Goal: Information Seeking & Learning: Find contact information

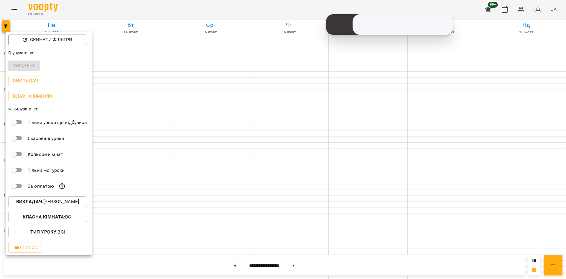
scroll to position [215, 0]
click at [72, 204] on p "Викладач : [PERSON_NAME]" at bounding box center [47, 201] width 63 height 7
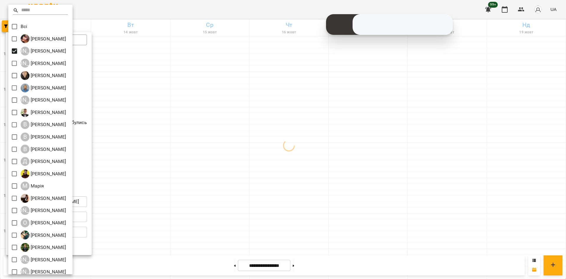
click at [149, 151] on div at bounding box center [283, 139] width 566 height 279
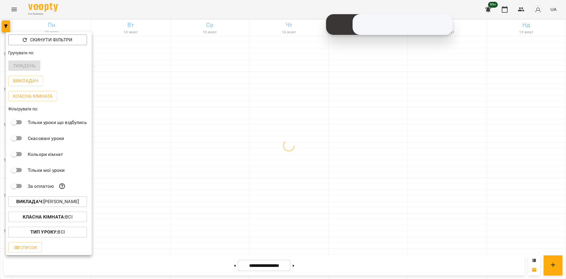
click at [129, 140] on div at bounding box center [283, 139] width 566 height 279
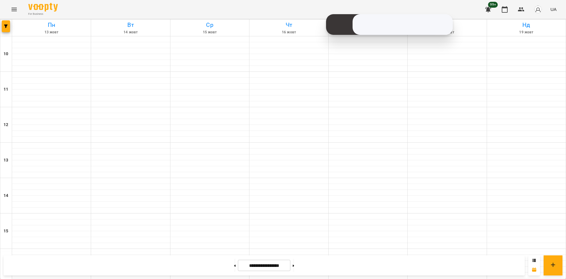
scroll to position [244, 0]
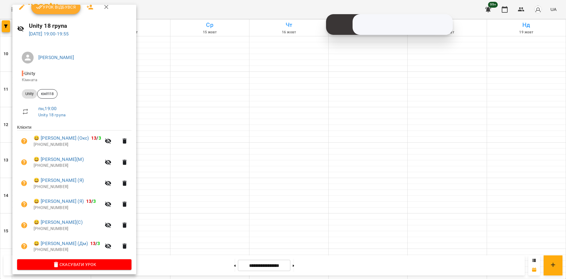
scroll to position [11, 0]
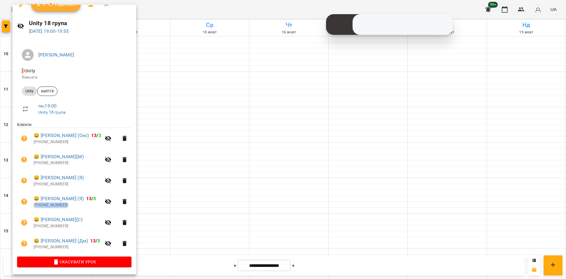
click at [35, 205] on p "[PHONE_NUMBER]" at bounding box center [68, 205] width 68 height 6
copy p "380632799002"
click at [199, 218] on div at bounding box center [283, 139] width 566 height 279
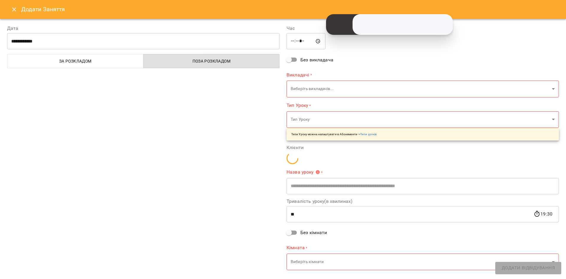
click at [193, 206] on div "**********" at bounding box center [144, 148] width 280 height 260
type input "**********"
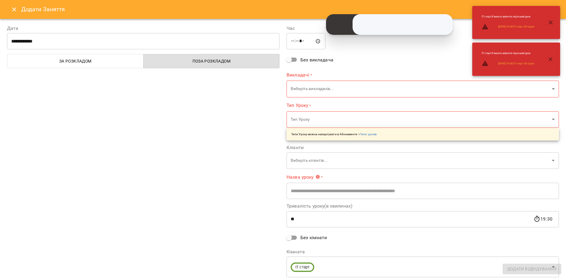
click at [12, 10] on icon "Close" at bounding box center [14, 9] width 7 height 7
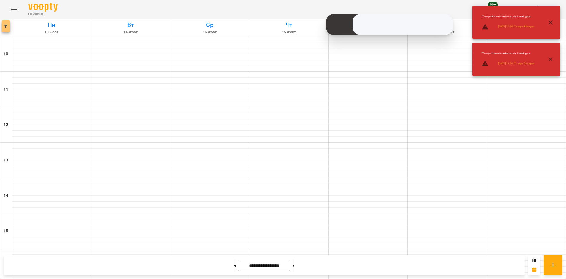
click at [8, 27] on span "button" at bounding box center [6, 26] width 8 height 4
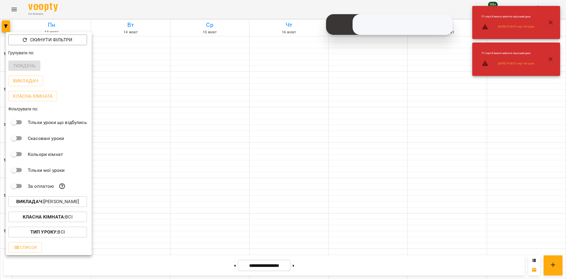
click at [69, 204] on p "Викладач : [PERSON_NAME]" at bounding box center [47, 201] width 63 height 7
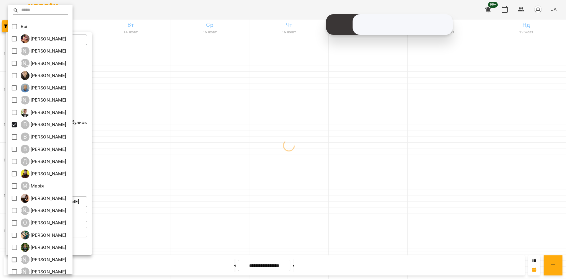
drag, startPoint x: 219, startPoint y: 156, endPoint x: 215, endPoint y: 156, distance: 3.5
click at [218, 156] on div at bounding box center [283, 139] width 566 height 279
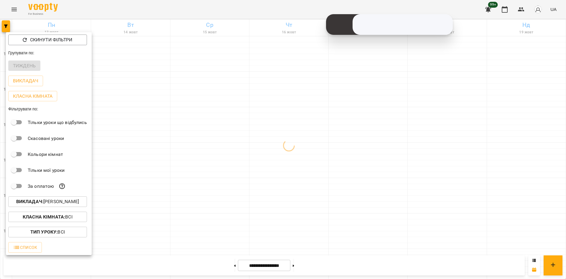
click at [216, 157] on div at bounding box center [283, 139] width 566 height 279
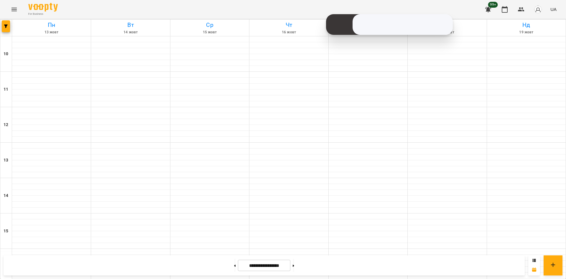
scroll to position [244, 0]
click at [234, 266] on button at bounding box center [234, 265] width 1 height 13
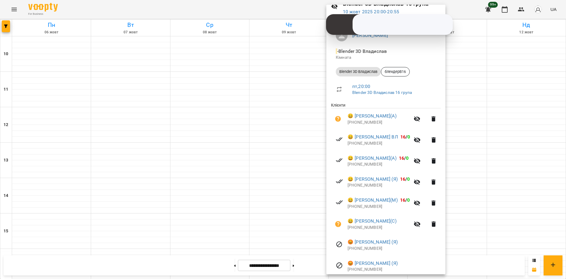
scroll to position [52, 0]
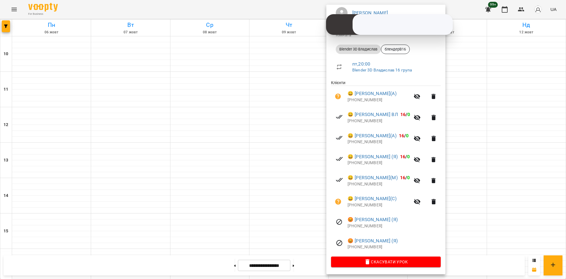
drag, startPoint x: 471, startPoint y: 135, endPoint x: 155, endPoint y: 110, distance: 317.7
click at [471, 135] on div at bounding box center [283, 139] width 566 height 279
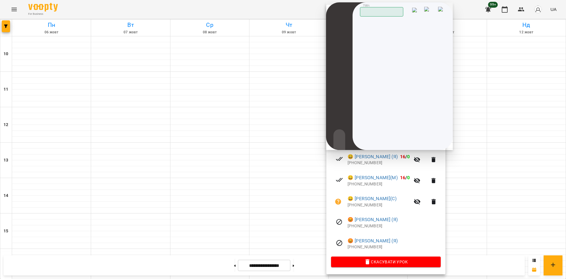
click at [7, 28] on div at bounding box center [283, 139] width 566 height 279
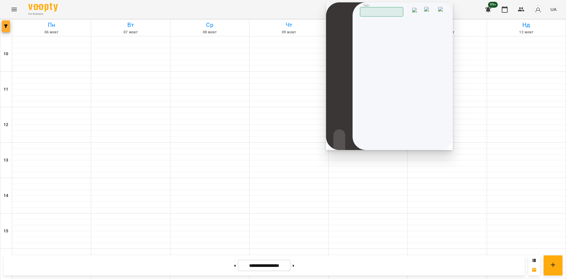
click at [6, 27] on icon "button" at bounding box center [6, 26] width 4 height 4
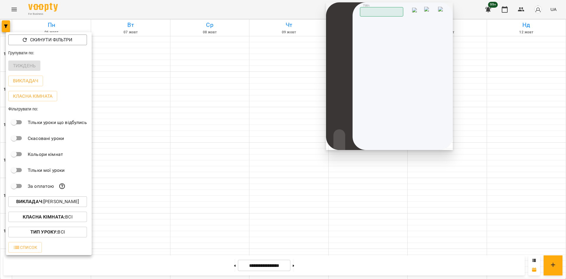
click at [68, 203] on p "Викладач : [PERSON_NAME]" at bounding box center [47, 201] width 63 height 7
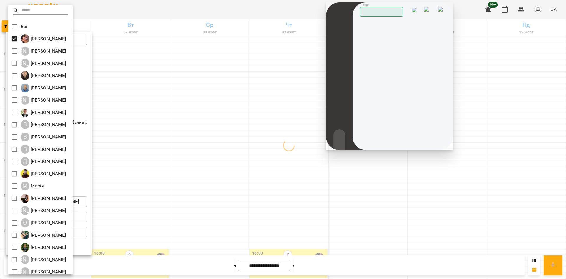
click at [434, 11] on img at bounding box center [430, 11] width 12 height 9
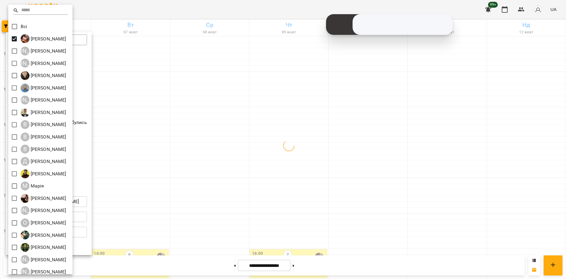
drag, startPoint x: 216, startPoint y: 213, endPoint x: 348, endPoint y: 231, distance: 132.5
click at [229, 218] on div at bounding box center [283, 139] width 566 height 279
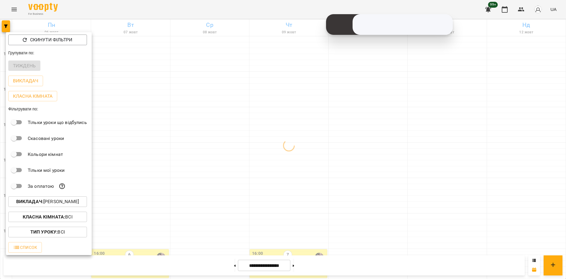
click at [406, 207] on div at bounding box center [283, 139] width 566 height 279
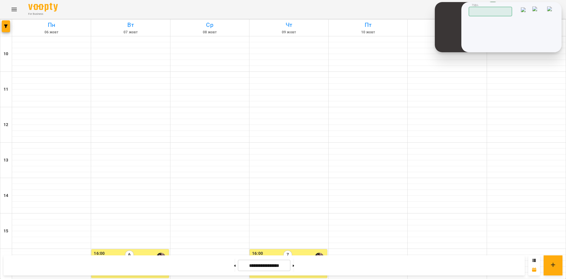
drag, startPoint x: 426, startPoint y: 7, endPoint x: 534, endPoint y: 7, distance: 108.8
click at [534, 7] on header "7984 Працюю" at bounding box center [512, 10] width 86 height 14
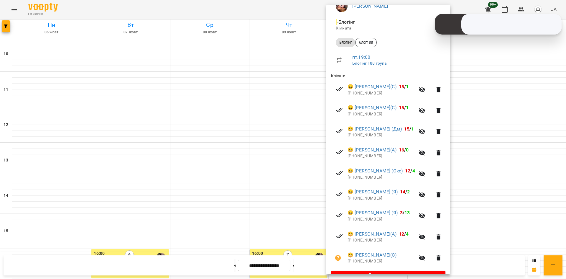
scroll to position [73, 0]
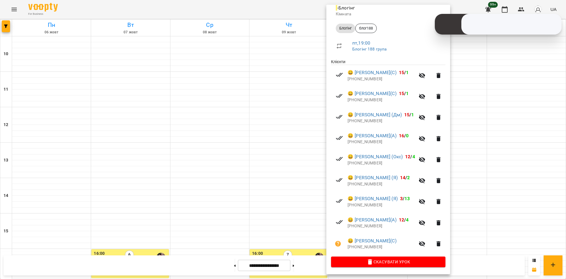
click at [274, 235] on div at bounding box center [283, 139] width 566 height 279
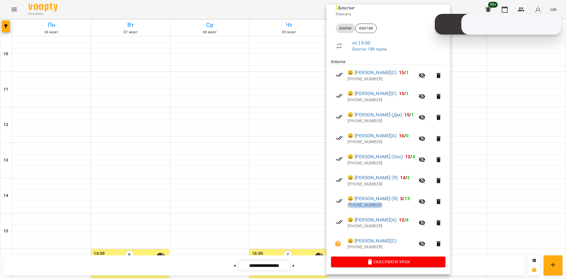
drag, startPoint x: 375, startPoint y: 205, endPoint x: 349, endPoint y: 205, distance: 25.7
click at [349, 205] on p "[PHONE_NUMBER]" at bounding box center [382, 205] width 68 height 6
copy p "380950479501"
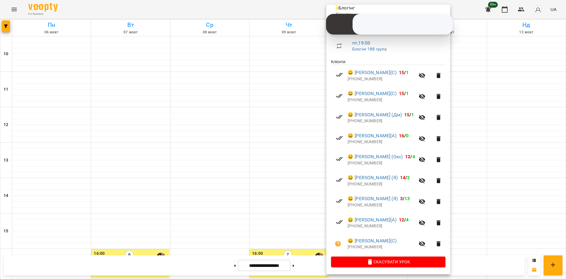
drag, startPoint x: 303, startPoint y: 162, endPoint x: 348, endPoint y: 176, distance: 46.8
click at [305, 162] on div at bounding box center [283, 139] width 566 height 279
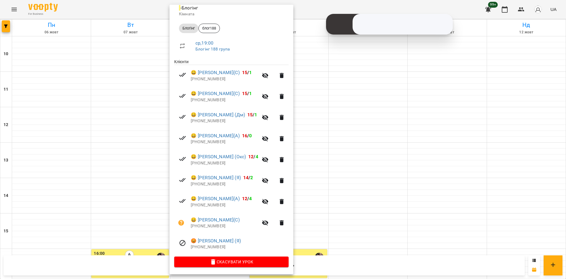
drag, startPoint x: 60, startPoint y: 150, endPoint x: 61, endPoint y: 153, distance: 3.4
click at [60, 150] on div at bounding box center [283, 139] width 566 height 279
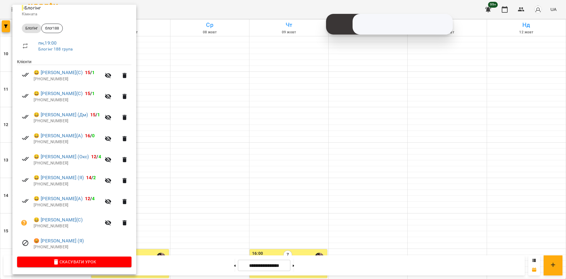
click at [366, 169] on div at bounding box center [283, 139] width 566 height 279
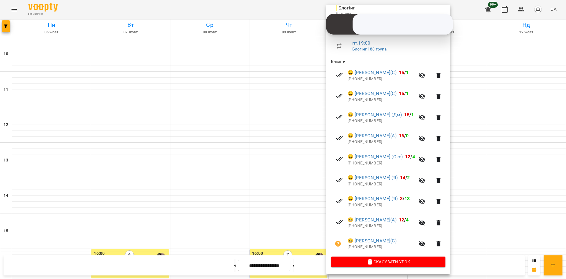
click at [283, 214] on div at bounding box center [283, 139] width 566 height 279
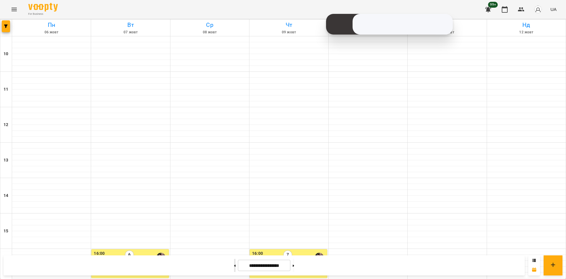
click at [234, 264] on button at bounding box center [234, 265] width 1 height 13
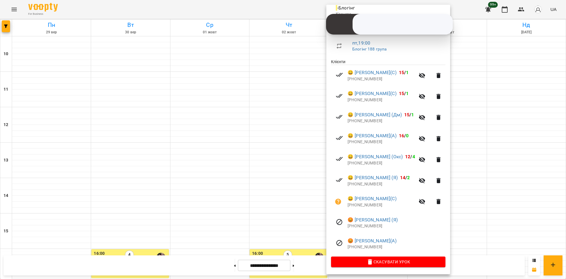
click at [205, 158] on div at bounding box center [283, 139] width 566 height 279
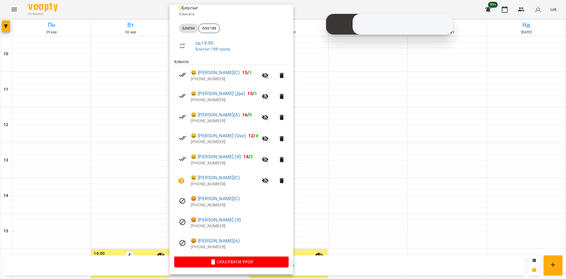
drag, startPoint x: 68, startPoint y: 161, endPoint x: 57, endPoint y: 155, distance: 12.1
click at [67, 161] on div at bounding box center [283, 139] width 566 height 279
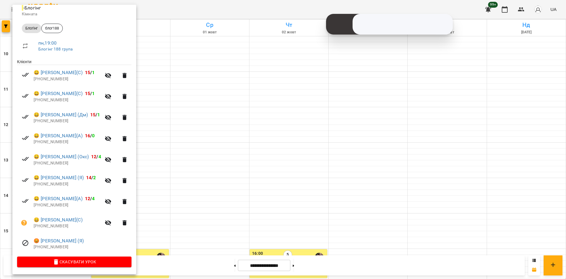
click at [187, 222] on div at bounding box center [283, 139] width 566 height 279
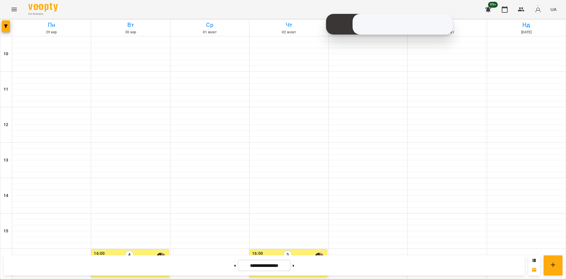
scroll to position [215, 0]
click at [294, 266] on icon at bounding box center [293, 265] width 1 height 2
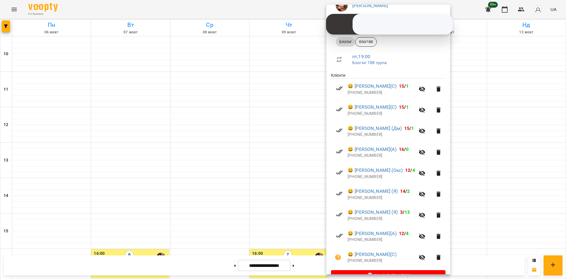
scroll to position [73, 0]
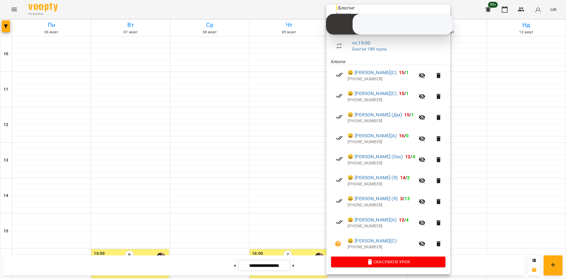
click at [5, 27] on div at bounding box center [283, 139] width 566 height 279
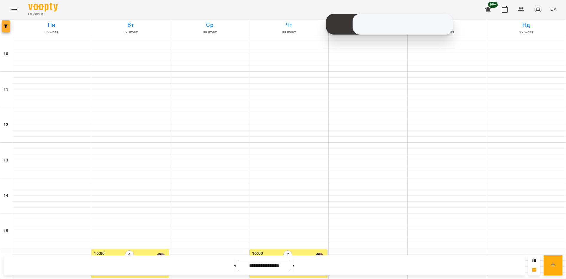
click at [5, 26] on icon "button" at bounding box center [6, 26] width 4 height 4
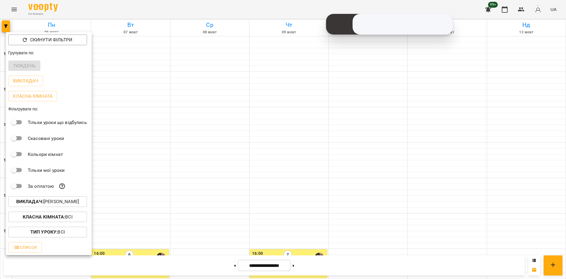
click at [62, 204] on p "Викладач : [PERSON_NAME]" at bounding box center [47, 201] width 63 height 7
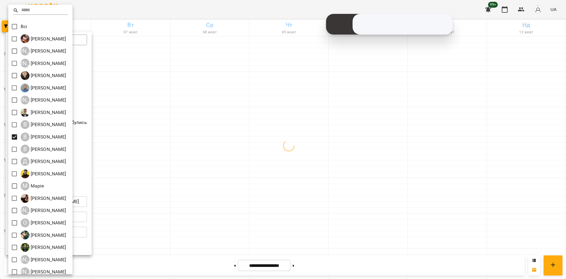
click at [189, 182] on div at bounding box center [283, 139] width 566 height 279
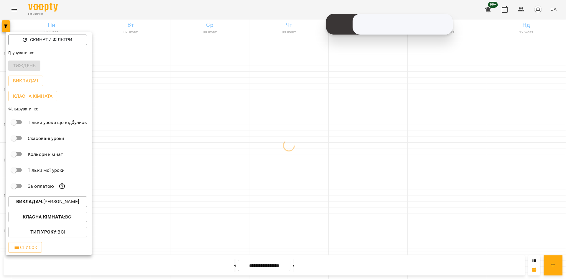
click at [173, 146] on div at bounding box center [283, 139] width 566 height 279
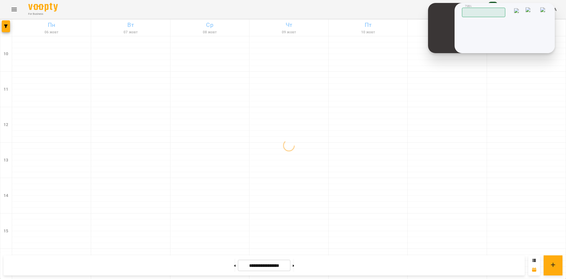
drag, startPoint x: 443, startPoint y: 2, endPoint x: 549, endPoint y: 4, distance: 105.9
click at [549, 4] on header "7984 Працюю" at bounding box center [505, 11] width 86 height 14
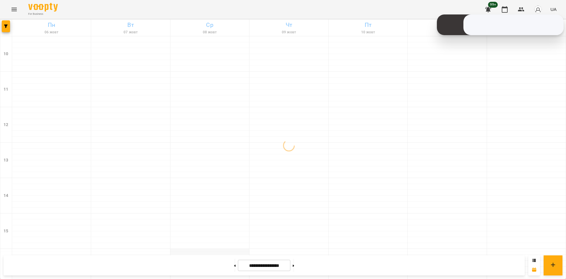
scroll to position [38, 0]
click at [294, 264] on button at bounding box center [293, 265] width 1 height 13
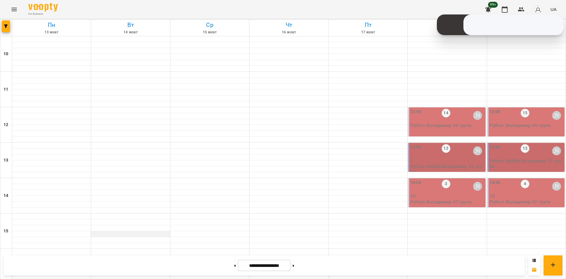
scroll to position [185, 0]
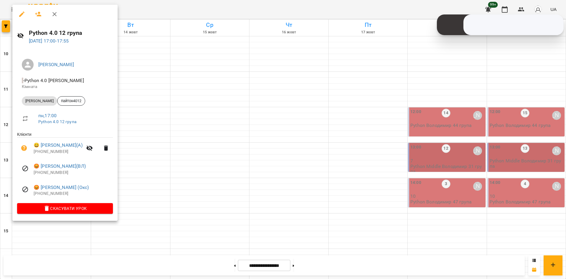
click at [193, 134] on div at bounding box center [283, 139] width 566 height 279
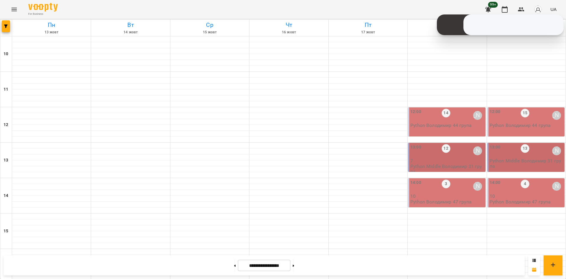
scroll to position [244, 0]
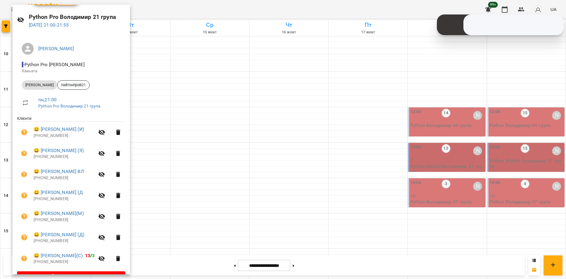
scroll to position [32, 0]
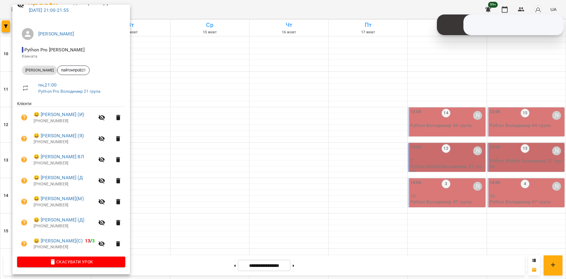
click at [225, 227] on div at bounding box center [283, 139] width 566 height 279
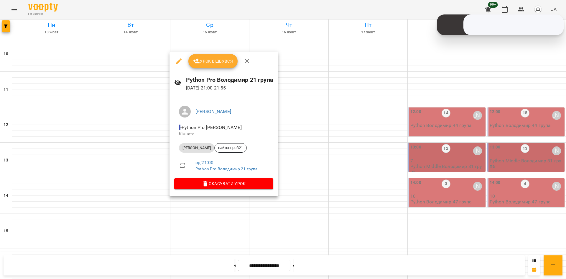
click at [212, 215] on div at bounding box center [283, 139] width 566 height 279
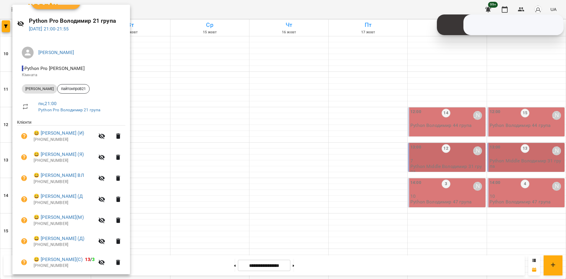
scroll to position [0, 0]
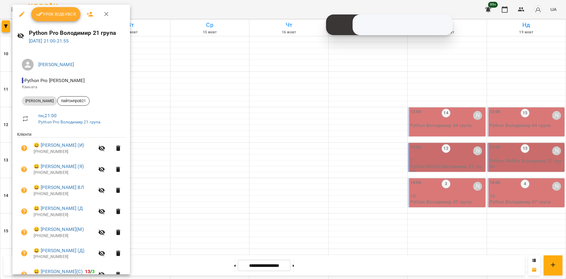
click at [212, 100] on div at bounding box center [283, 139] width 566 height 279
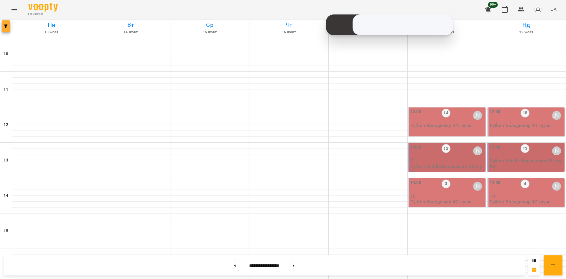
click at [5, 24] on icon "button" at bounding box center [6, 26] width 4 height 4
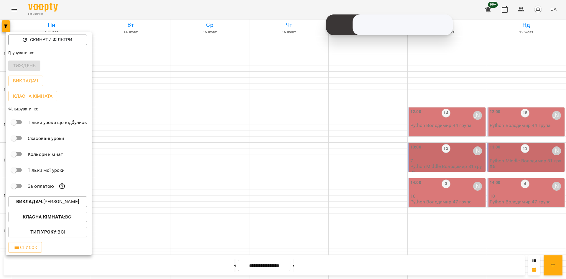
click at [72, 202] on p "Викладач : [PERSON_NAME]" at bounding box center [47, 201] width 63 height 7
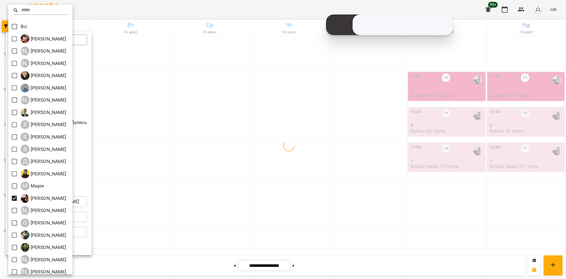
click at [196, 229] on div at bounding box center [283, 139] width 566 height 279
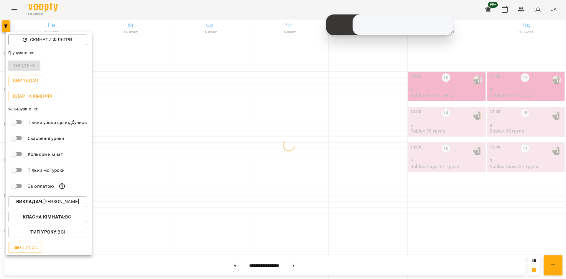
click at [192, 224] on div at bounding box center [283, 139] width 566 height 279
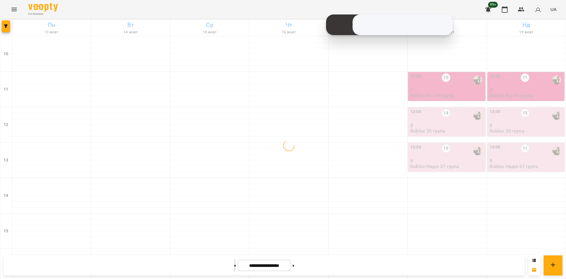
click at [234, 265] on button at bounding box center [234, 265] width 1 height 13
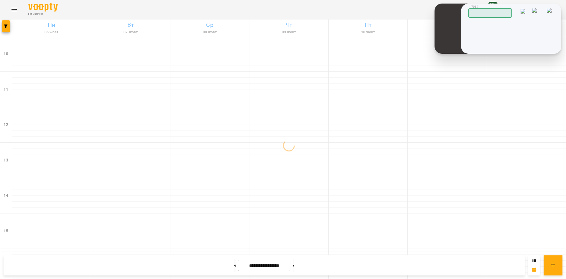
drag, startPoint x: 428, startPoint y: 6, endPoint x: 536, endPoint y: 7, distance: 108.5
click at [536, 7] on header "7984 Працюю" at bounding box center [512, 11] width 86 height 14
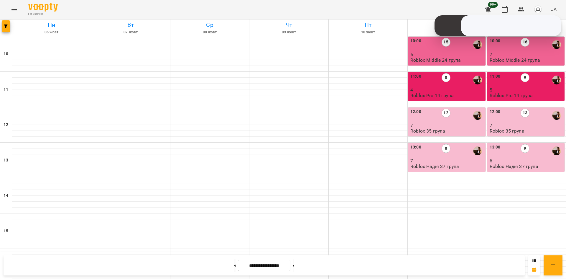
click at [516, 50] on div "10:00 16" at bounding box center [527, 45] width 74 height 14
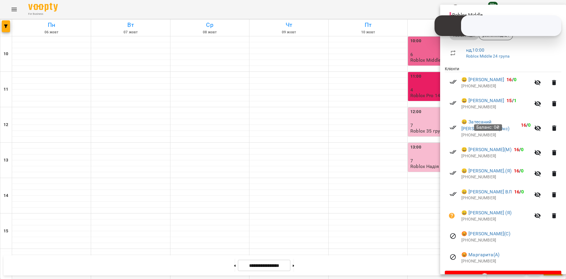
scroll to position [94, 0]
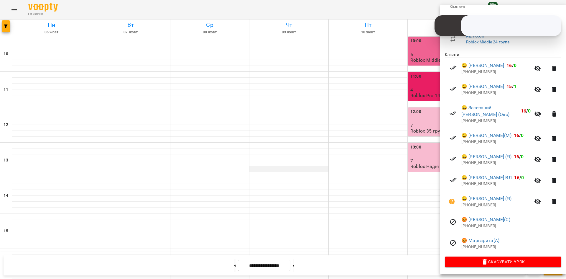
click at [288, 169] on div at bounding box center [283, 139] width 566 height 279
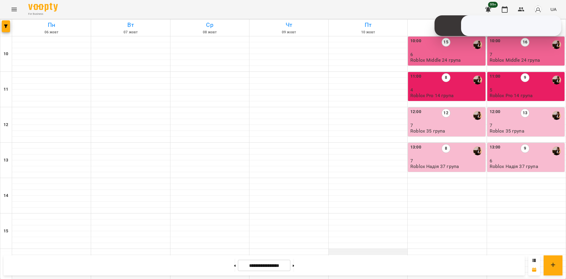
scroll to position [236, 0]
click at [8, 24] on button "button" at bounding box center [6, 26] width 8 height 12
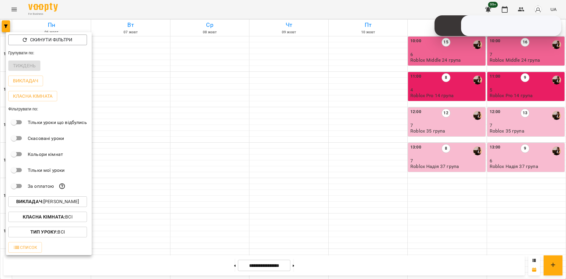
click at [70, 204] on p "Викладач : [PERSON_NAME]" at bounding box center [47, 201] width 63 height 7
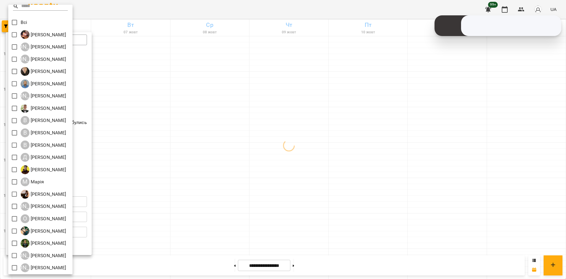
scroll to position [5, 0]
drag, startPoint x: 206, startPoint y: 228, endPoint x: 177, endPoint y: 223, distance: 29.0
click at [205, 228] on div at bounding box center [283, 139] width 566 height 279
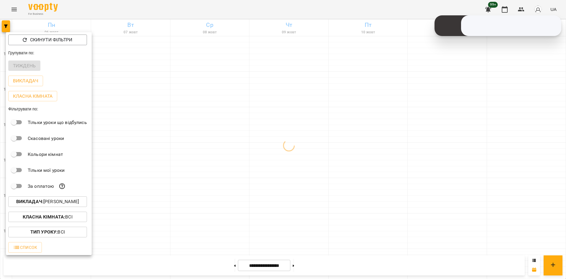
click at [195, 224] on div at bounding box center [283, 139] width 566 height 279
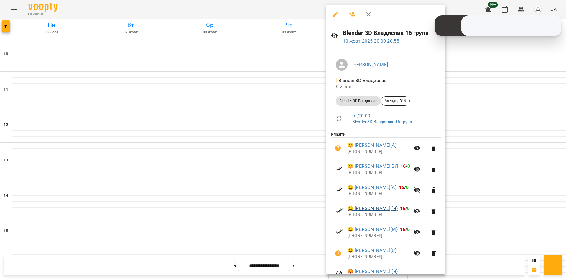
scroll to position [52, 0]
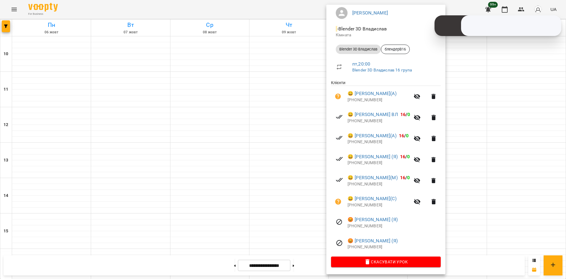
click at [188, 198] on div at bounding box center [283, 139] width 566 height 279
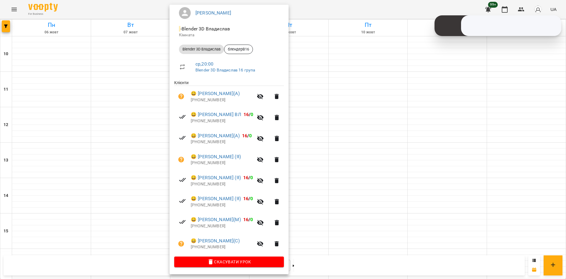
click at [50, 172] on div at bounding box center [283, 139] width 566 height 279
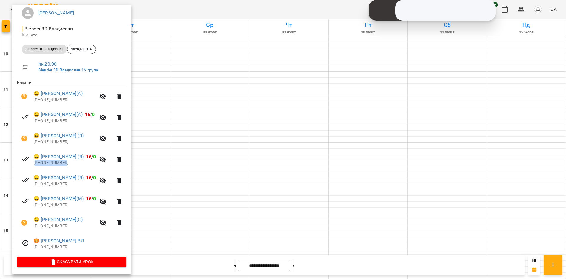
drag, startPoint x: 70, startPoint y: 162, endPoint x: 36, endPoint y: 165, distance: 34.3
click at [36, 165] on p "[PHONE_NUMBER]" at bounding box center [65, 163] width 62 height 6
copy p "380676056647"
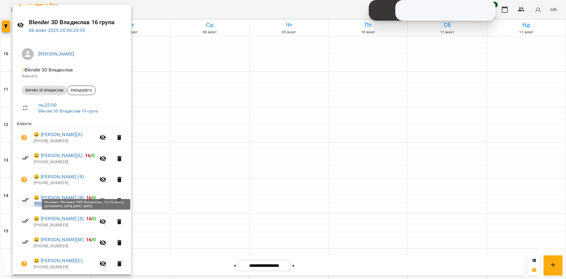
scroll to position [0, 0]
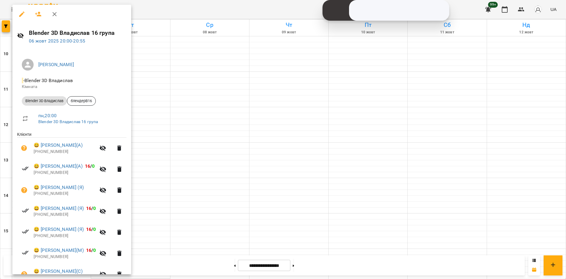
click at [179, 45] on div at bounding box center [283, 139] width 566 height 279
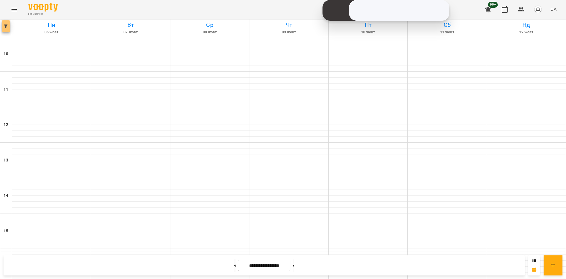
click at [5, 26] on icon "button" at bounding box center [6, 26] width 4 height 4
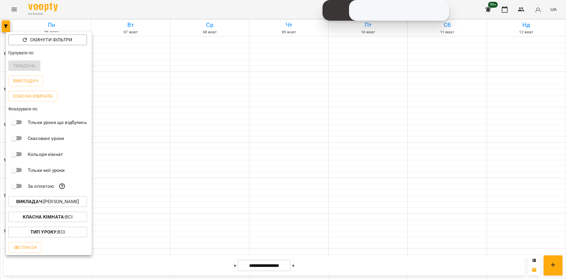
click at [76, 203] on p "Викладач : [PERSON_NAME]" at bounding box center [47, 201] width 63 height 7
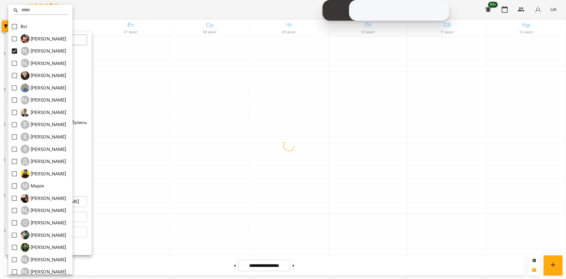
click at [221, 215] on div at bounding box center [283, 139] width 566 height 279
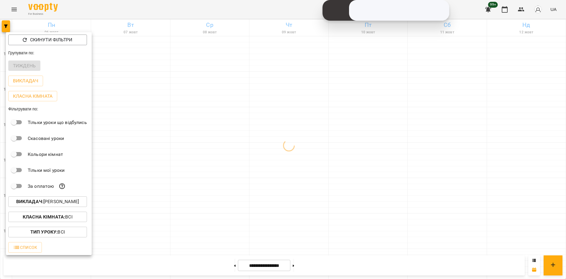
click at [197, 206] on div at bounding box center [283, 139] width 566 height 279
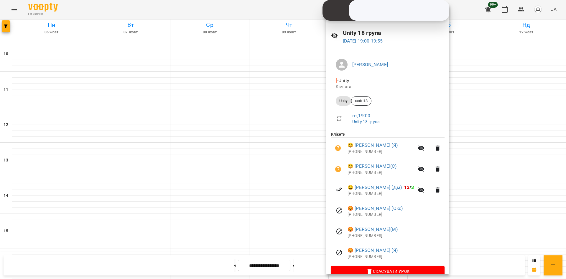
drag, startPoint x: 202, startPoint y: 139, endPoint x: 187, endPoint y: 133, distance: 16.2
click at [200, 139] on div at bounding box center [283, 139] width 566 height 279
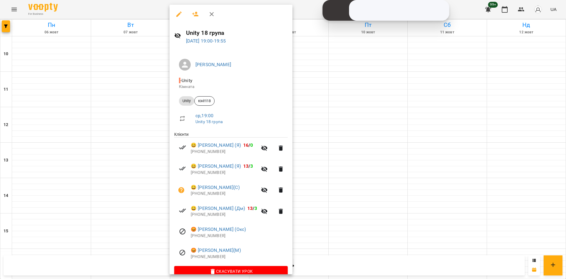
scroll to position [10, 0]
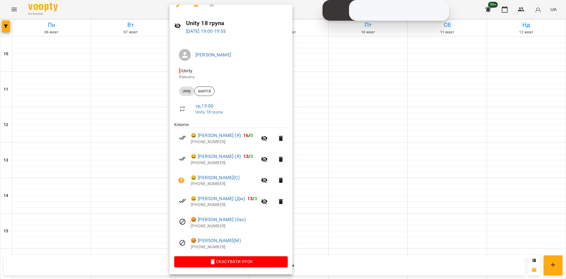
drag, startPoint x: 547, startPoint y: 176, endPoint x: 541, endPoint y: 177, distance: 6.0
click at [547, 176] on div at bounding box center [283, 139] width 566 height 279
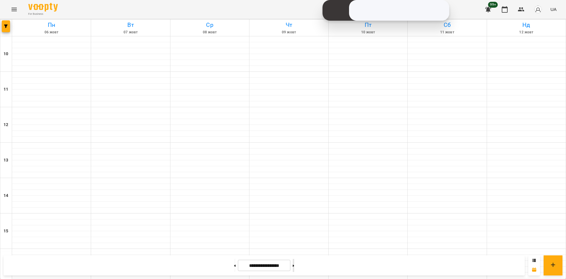
click at [294, 262] on button at bounding box center [293, 265] width 1 height 13
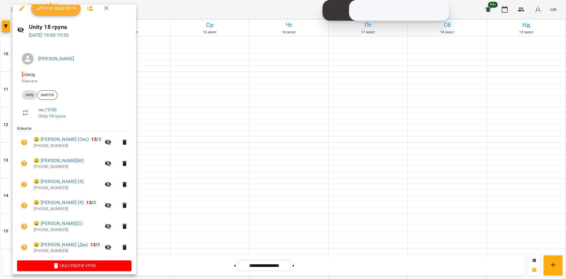
scroll to position [11, 0]
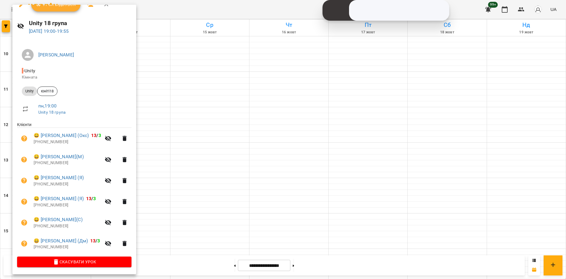
click at [206, 230] on div at bounding box center [283, 139] width 566 height 279
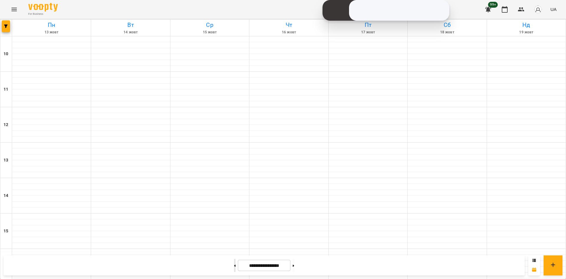
click at [234, 267] on button at bounding box center [234, 265] width 1 height 13
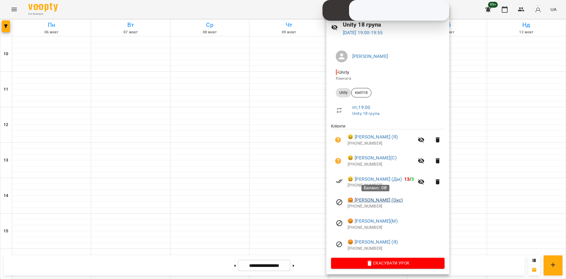
scroll to position [10, 0]
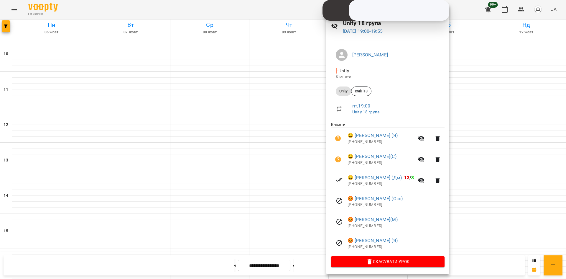
drag, startPoint x: 299, startPoint y: 127, endPoint x: 329, endPoint y: 145, distance: 35.5
click at [299, 127] on div at bounding box center [283, 139] width 566 height 279
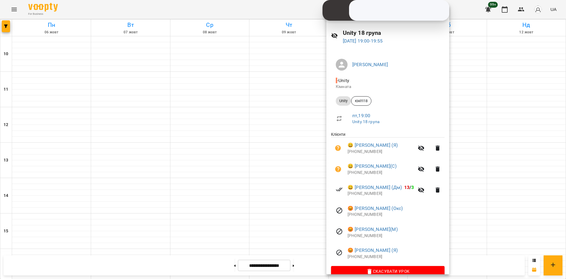
click at [297, 124] on div at bounding box center [283, 139] width 566 height 279
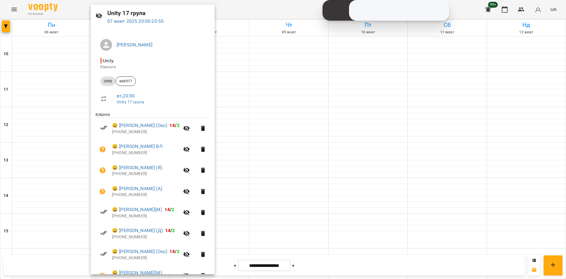
scroll to position [52, 0]
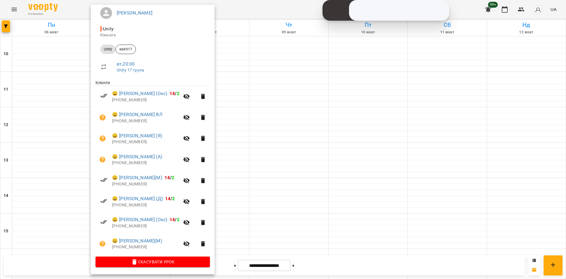
drag, startPoint x: 266, startPoint y: 189, endPoint x: 265, endPoint y: 183, distance: 6.2
click at [266, 189] on div at bounding box center [283, 139] width 566 height 279
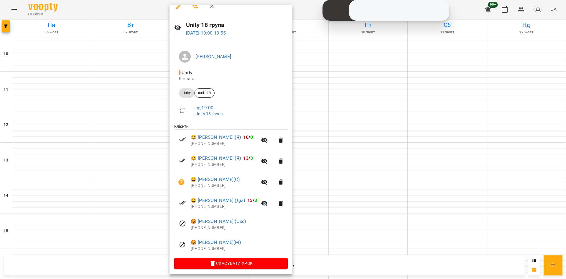
scroll to position [10, 0]
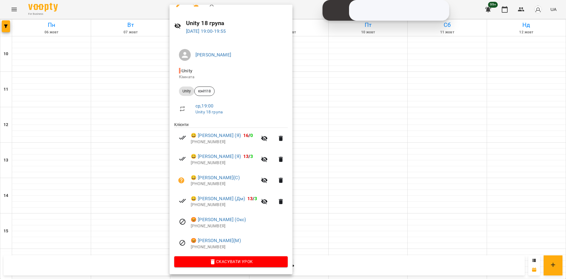
click at [55, 129] on div at bounding box center [283, 139] width 566 height 279
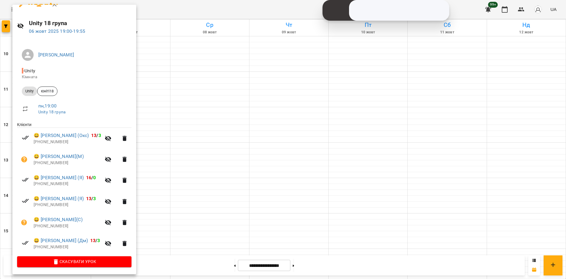
drag, startPoint x: 222, startPoint y: 223, endPoint x: 249, endPoint y: 239, distance: 31.3
click at [223, 223] on div at bounding box center [283, 139] width 566 height 279
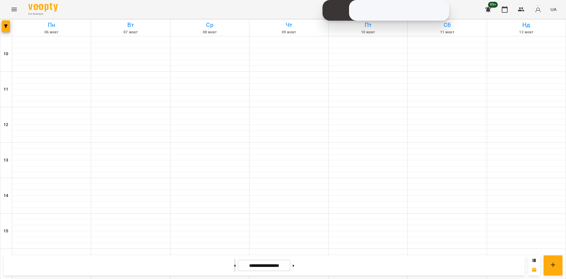
click at [234, 266] on button at bounding box center [234, 265] width 1 height 13
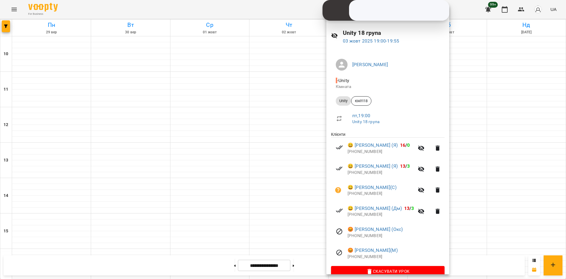
click at [196, 136] on div at bounding box center [283, 139] width 566 height 279
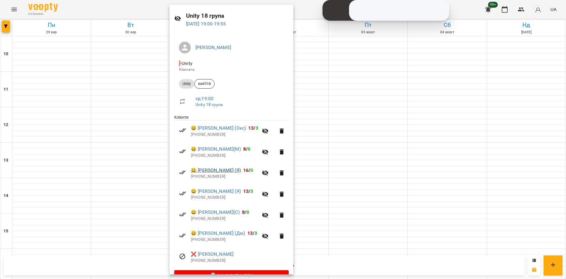
scroll to position [32, 0]
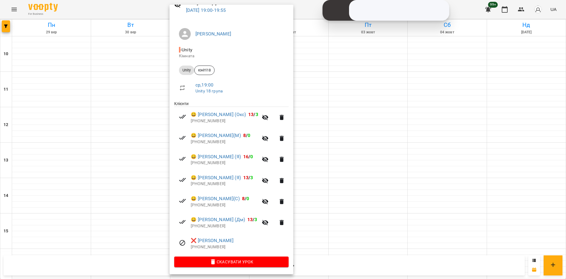
click at [67, 130] on div at bounding box center [283, 139] width 566 height 279
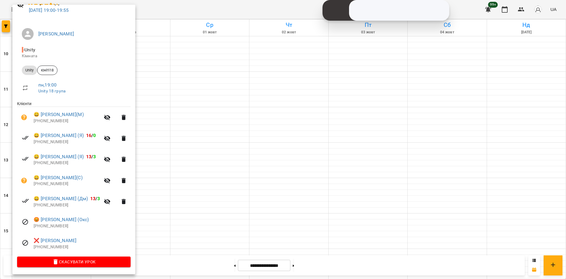
drag, startPoint x: 251, startPoint y: 216, endPoint x: 263, endPoint y: 222, distance: 13.1
click at [252, 217] on div at bounding box center [283, 139] width 566 height 279
